Goal: Information Seeking & Learning: Learn about a topic

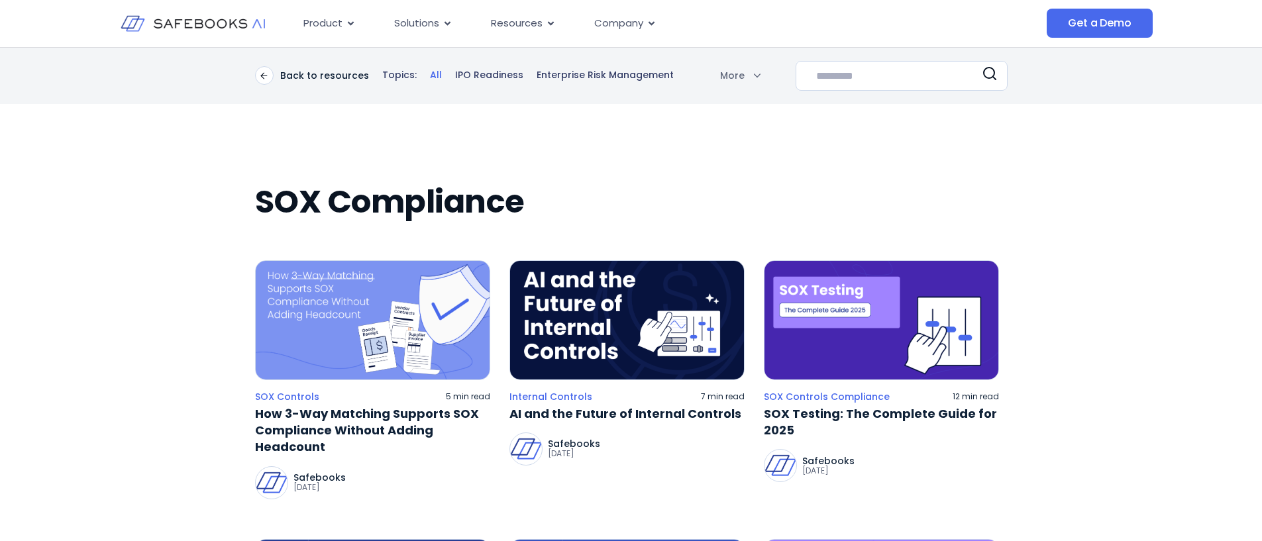
click at [831, 297] on img at bounding box center [881, 320] width 235 height 120
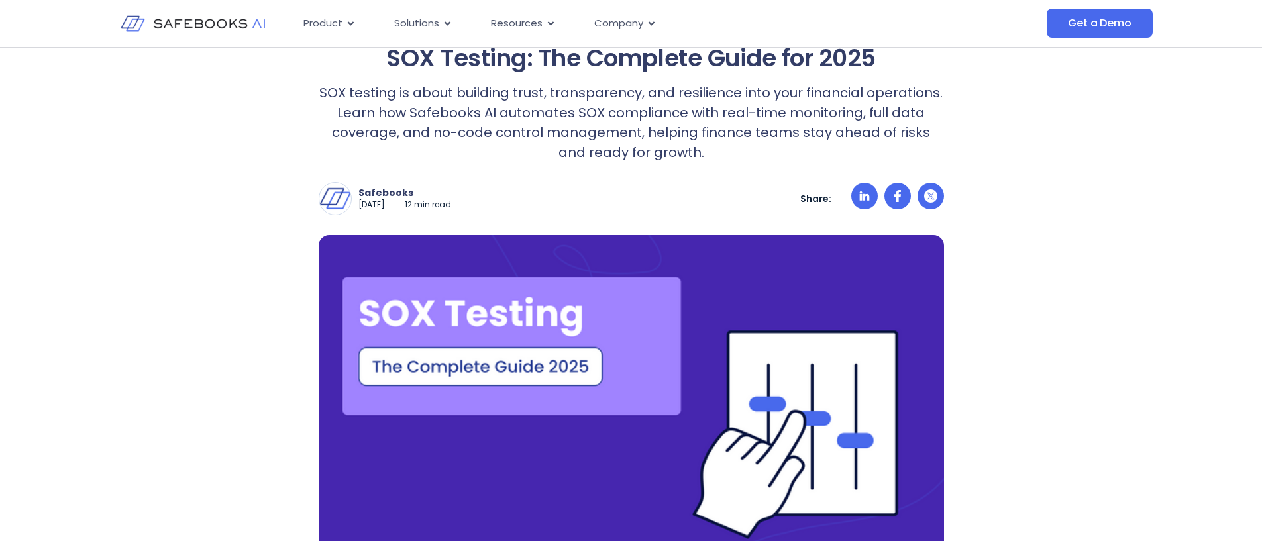
scroll to position [66, 0]
